Goal: Information Seeking & Learning: Learn about a topic

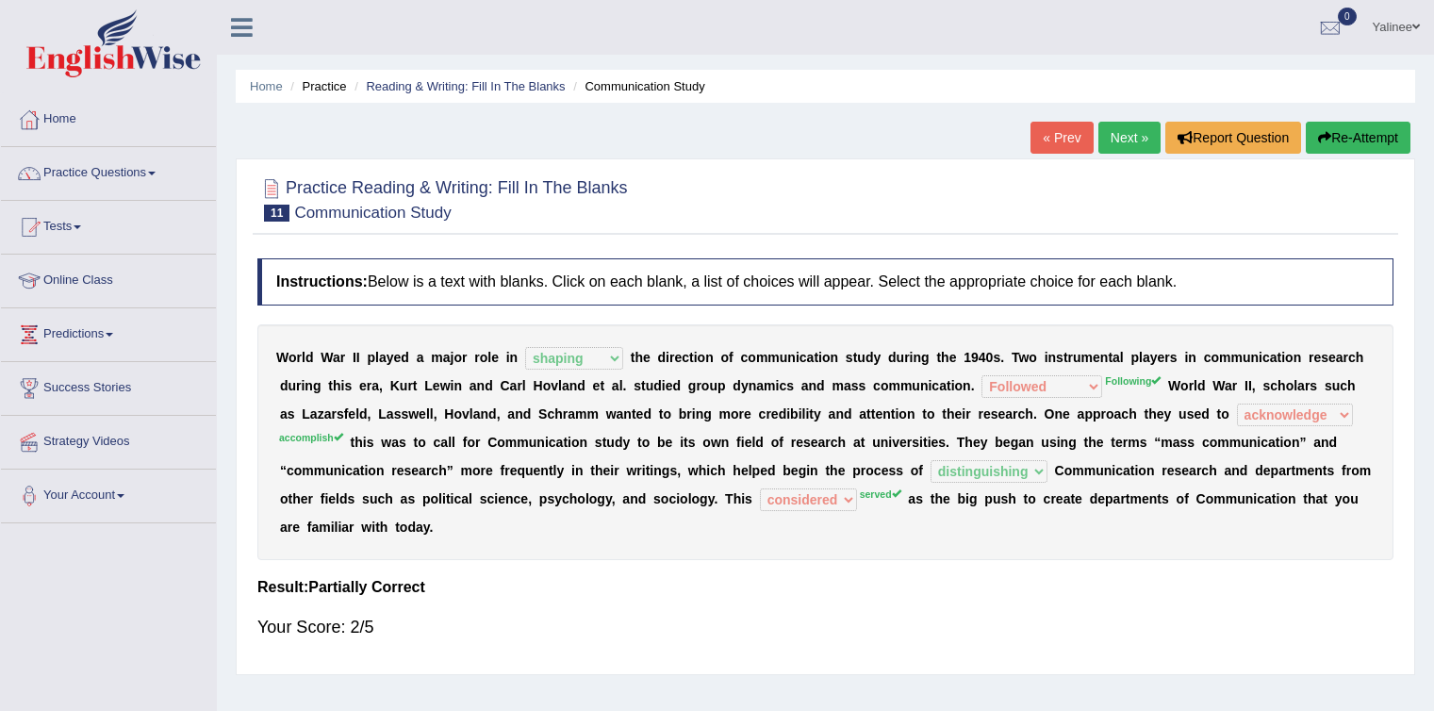
select select "shaping"
select select "Followed"
select select "acknowledge"
select select "distinguishing"
select select "considered"
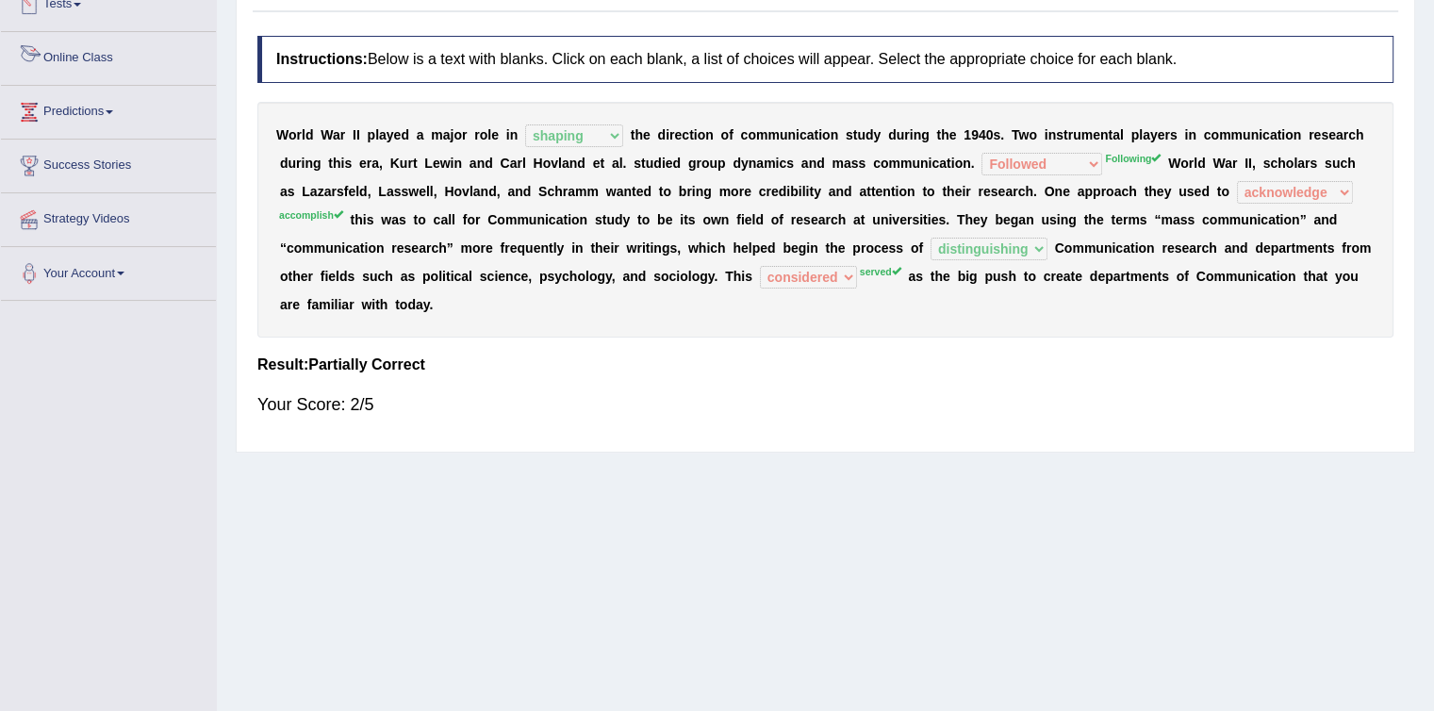
click at [87, 46] on link "Online Class" at bounding box center [108, 55] width 215 height 47
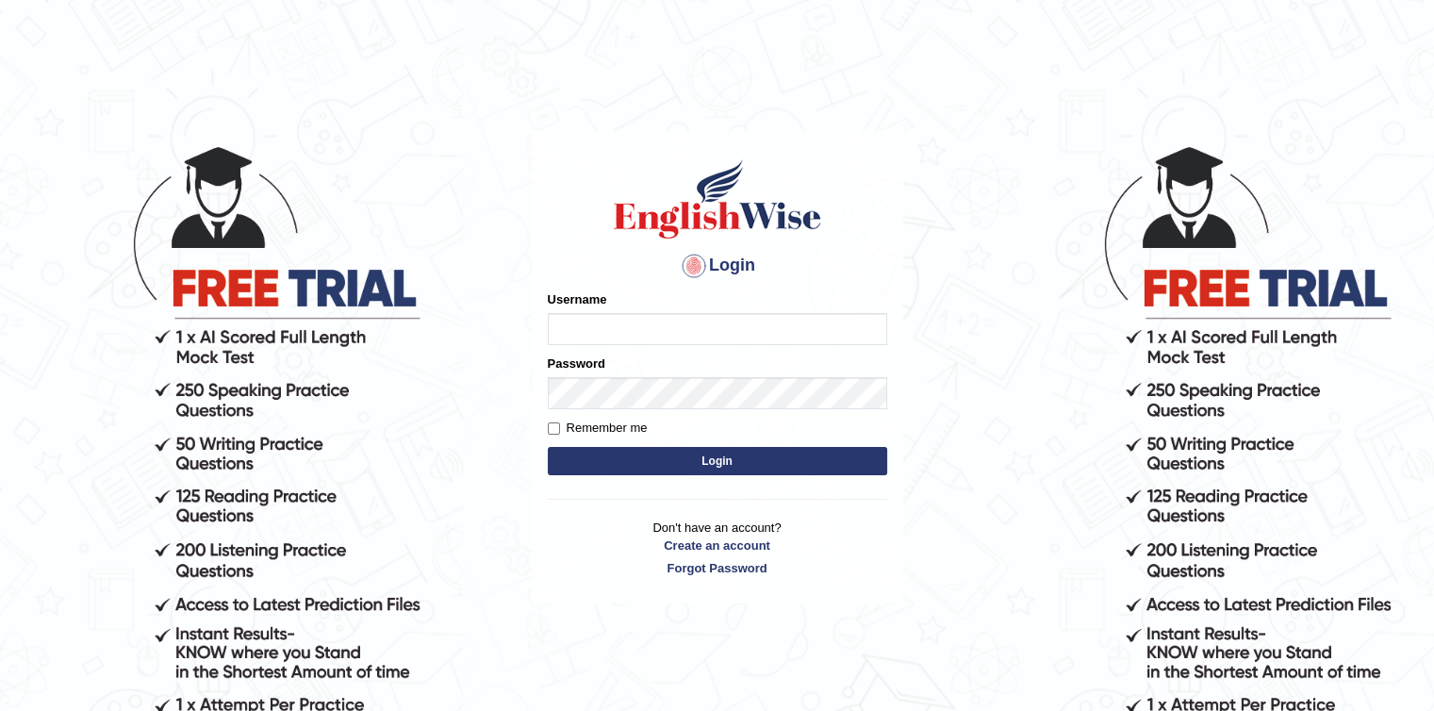
type input "yalineem"
click at [721, 458] on button "Login" at bounding box center [717, 461] width 339 height 28
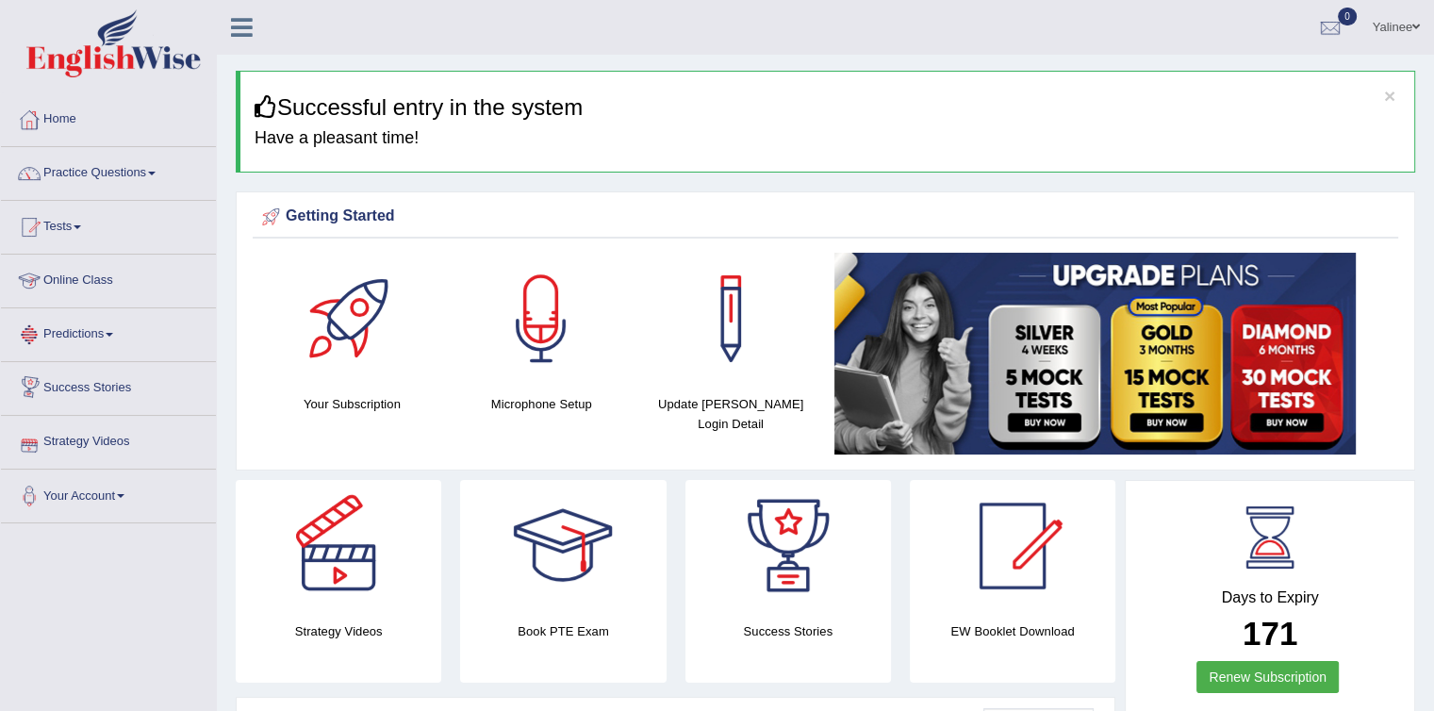
click at [107, 284] on link "Online Class" at bounding box center [108, 278] width 215 height 47
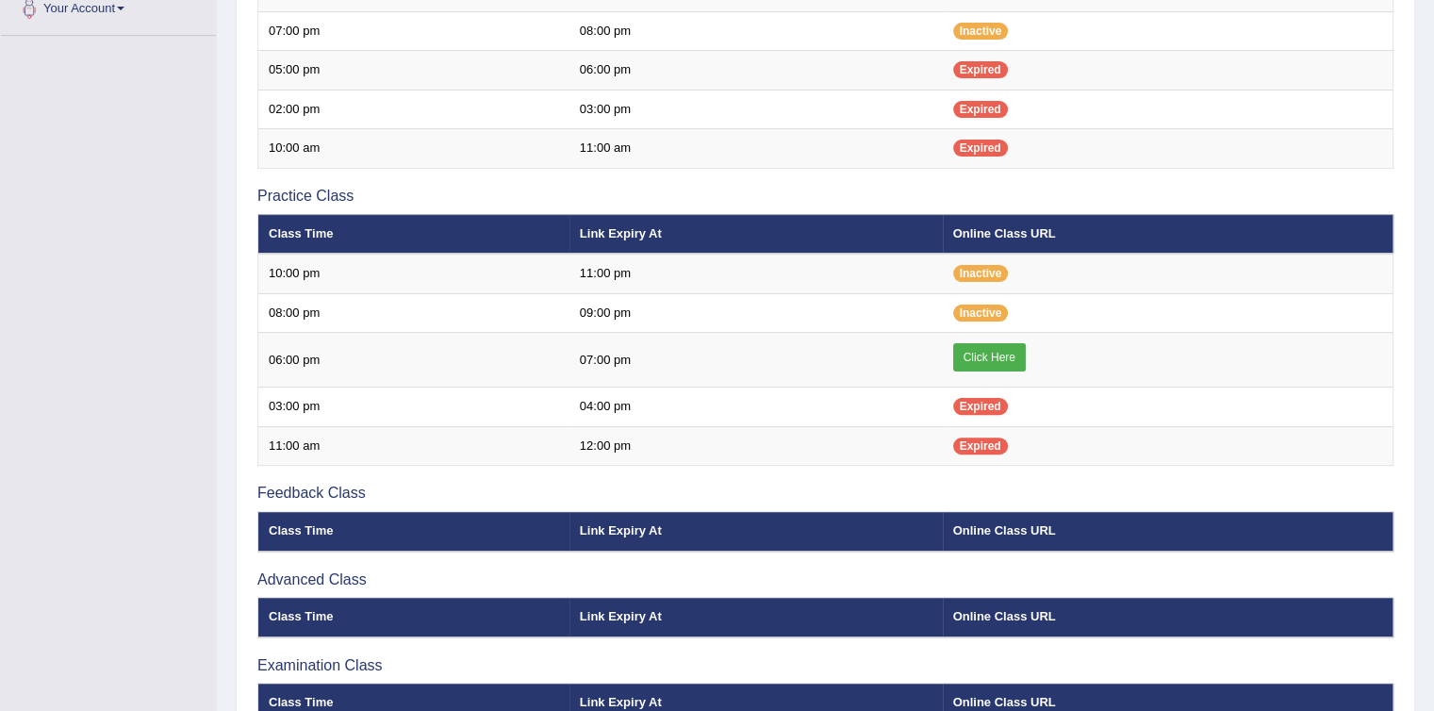
scroll to position [492, 0]
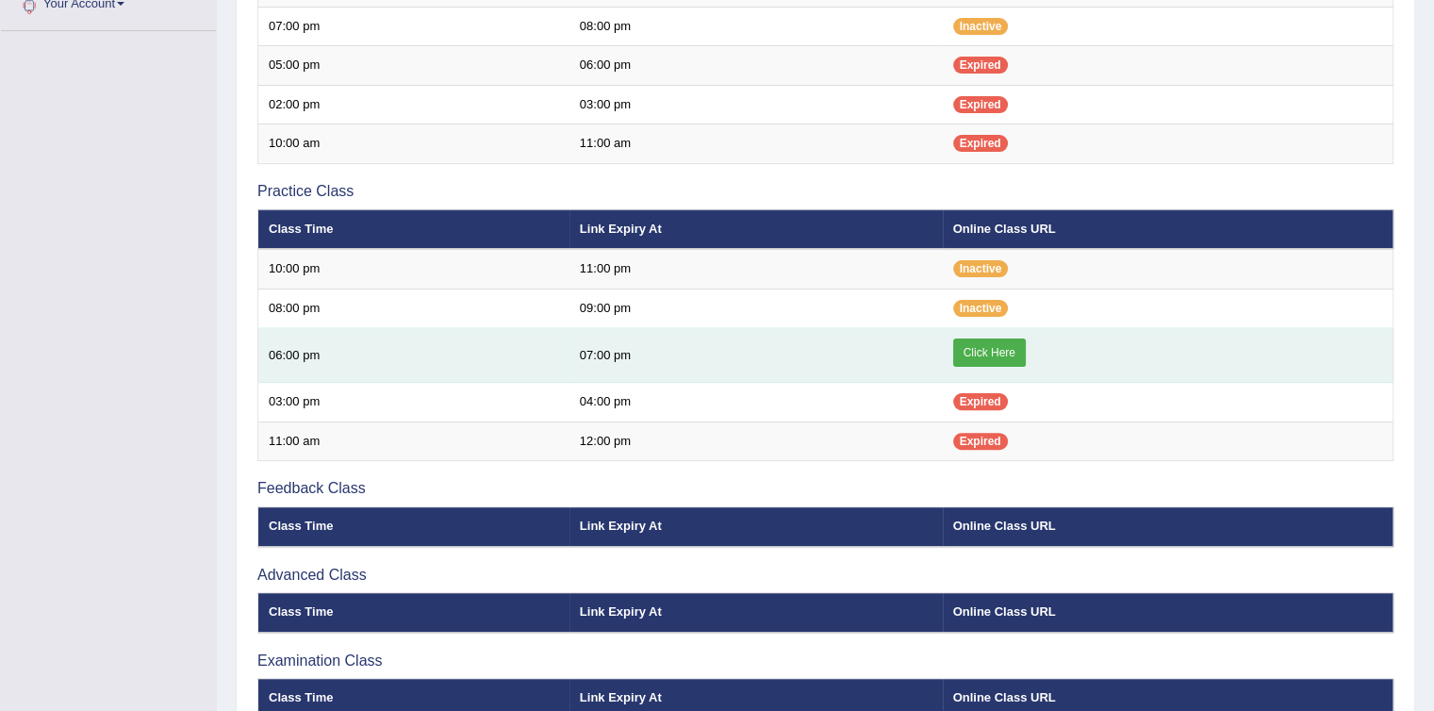
click at [988, 339] on link "Click Here" at bounding box center [989, 353] width 73 height 28
